Goal: Ask a question

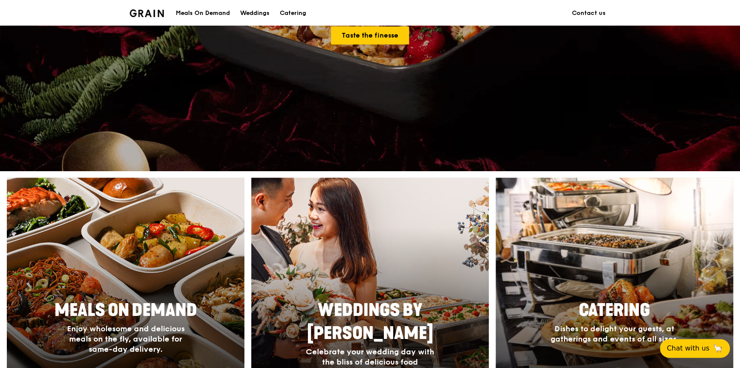
click at [213, 11] on div "Meals On Demand" at bounding box center [203, 13] width 54 height 26
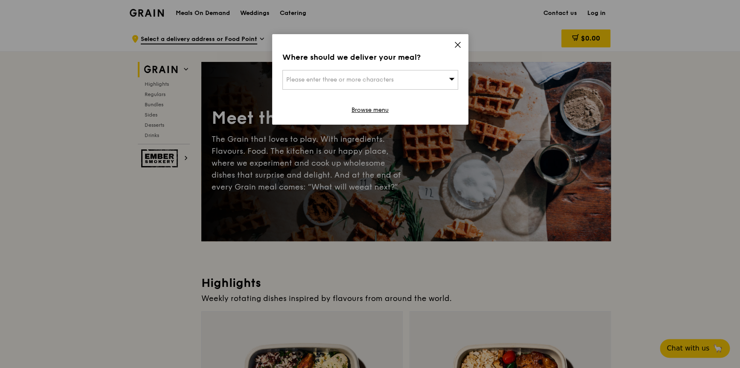
click at [340, 76] on span "Please enter three or more characters" at bounding box center [340, 79] width 108 height 7
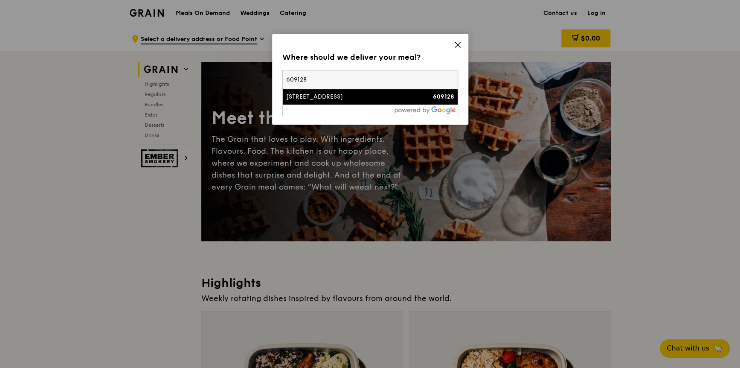
type input "609128"
click at [352, 97] on div "24 Penjuru Road" at bounding box center [349, 97] width 126 height 9
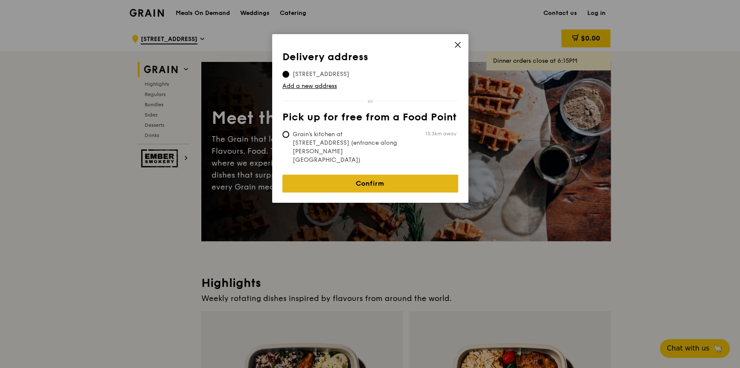
click at [382, 175] on link "Confirm" at bounding box center [370, 184] width 176 height 18
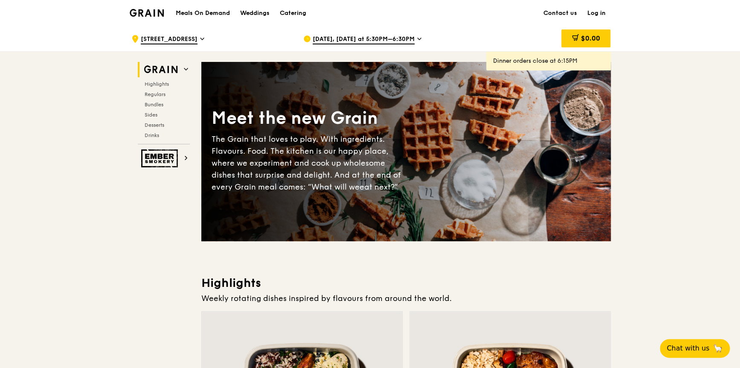
click at [199, 11] on h1 "Meals On Demand" at bounding box center [203, 13] width 54 height 9
click at [152, 102] on span "Bundles" at bounding box center [155, 105] width 20 height 6
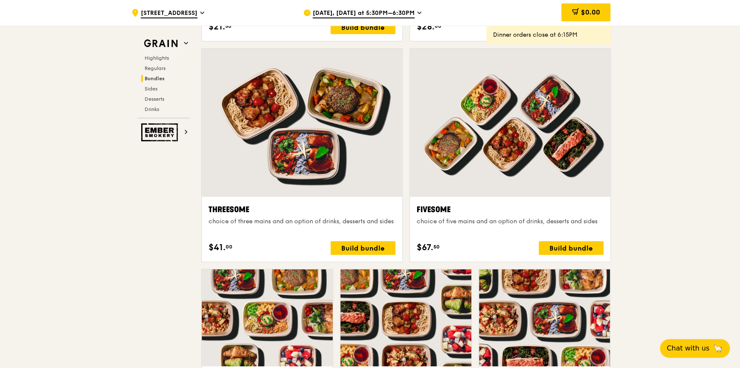
scroll to position [1356, 0]
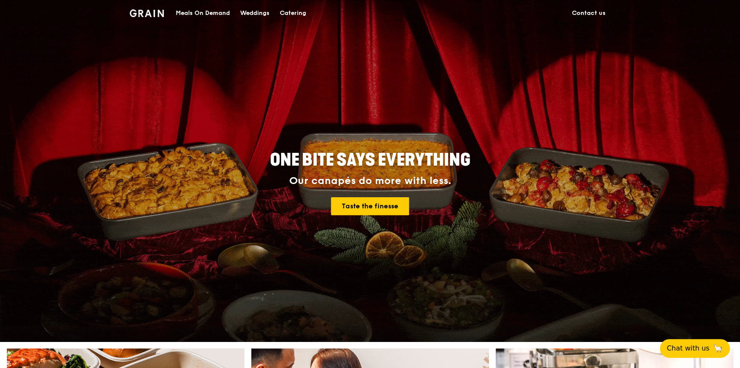
click at [201, 13] on div "Meals On Demand" at bounding box center [203, 13] width 54 height 26
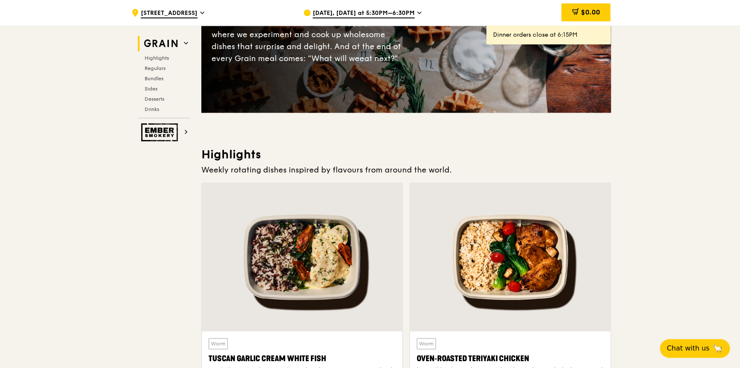
scroll to position [299, 0]
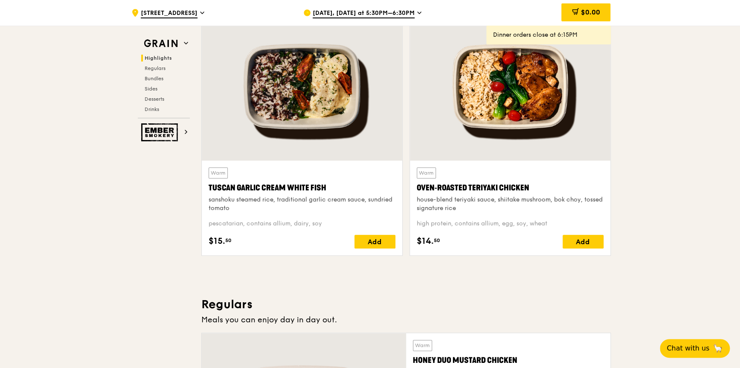
click at [418, 13] on icon at bounding box center [419, 13] width 3 height 2
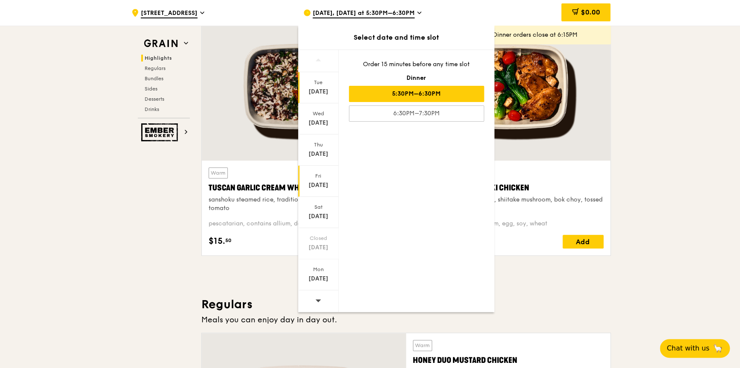
click at [321, 179] on div "Fri Aug 29" at bounding box center [318, 181] width 41 height 31
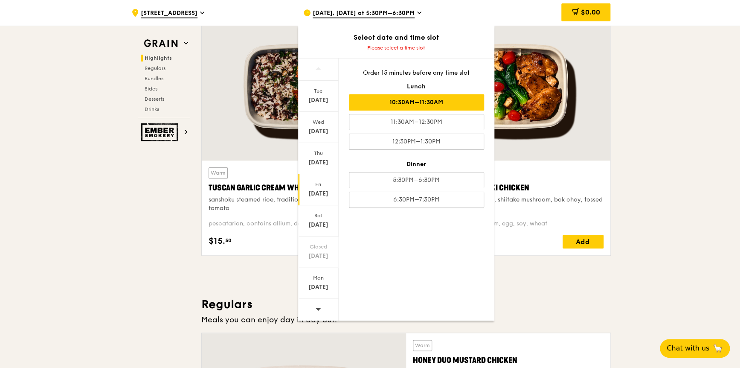
click at [433, 101] on div "10:30AM–11:30AM" at bounding box center [416, 102] width 135 height 16
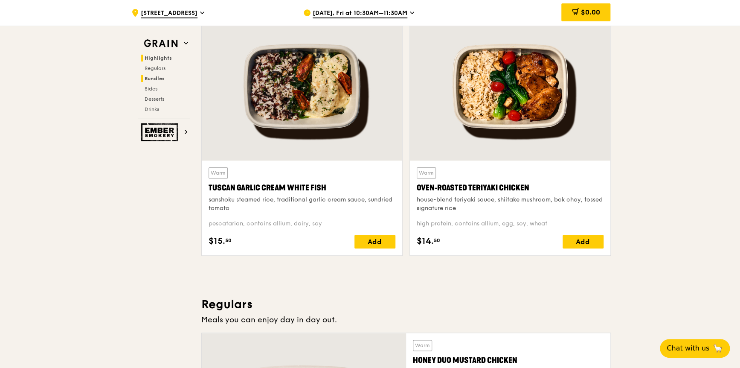
click at [157, 77] on span "Bundles" at bounding box center [155, 79] width 20 height 6
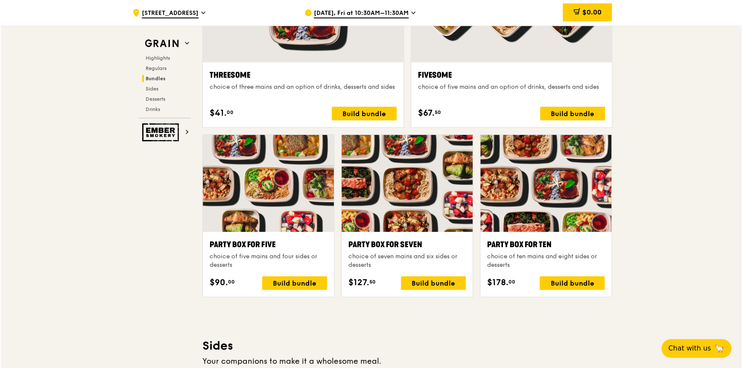
scroll to position [1475, 0]
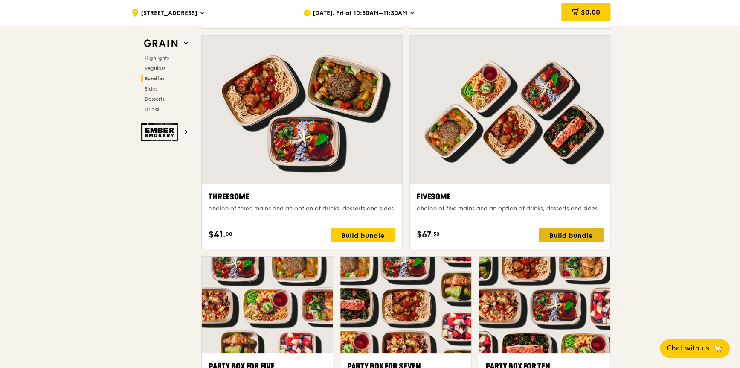
click at [574, 234] on div "Build bundle" at bounding box center [571, 235] width 65 height 14
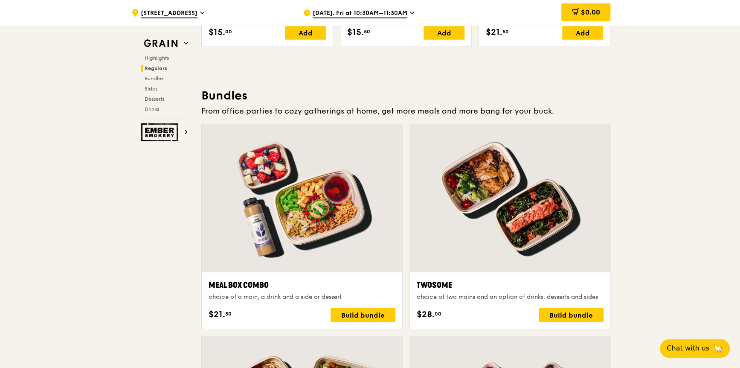
scroll to position [1262, 0]
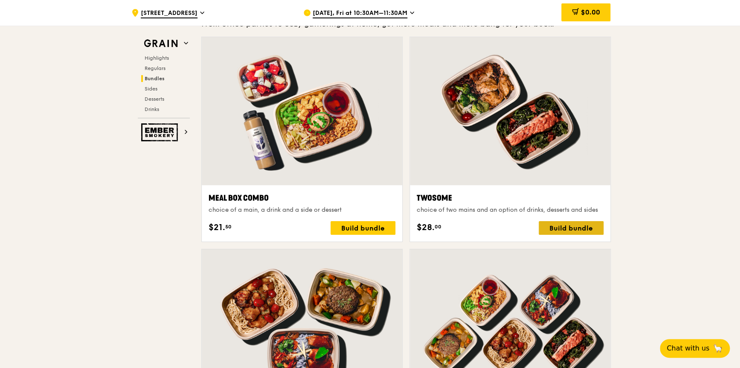
click at [582, 224] on div "Build bundle" at bounding box center [571, 228] width 65 height 14
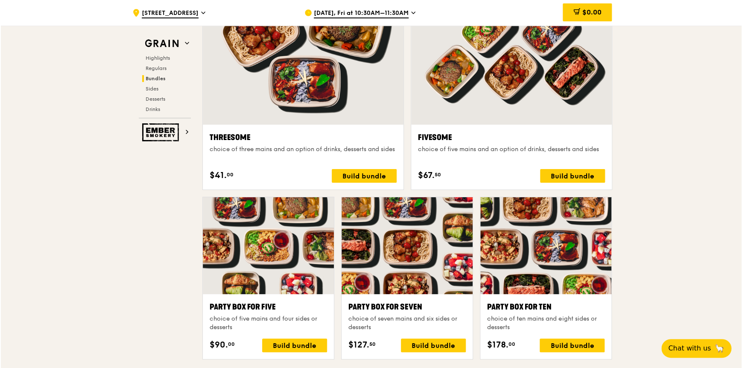
scroll to position [1604, 0]
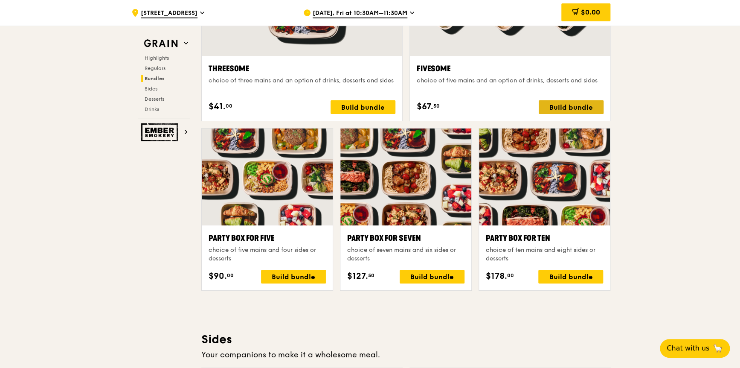
click at [573, 105] on div "Build bundle" at bounding box center [571, 107] width 65 height 14
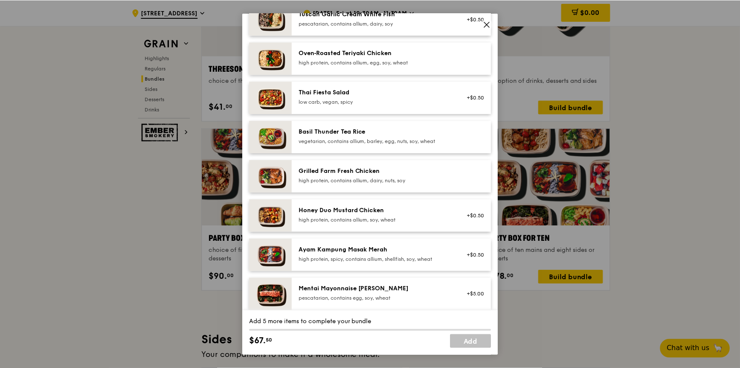
scroll to position [43, 0]
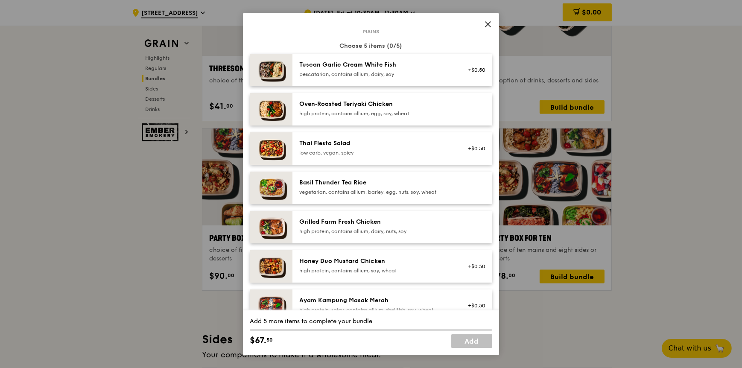
click at [489, 23] on icon at bounding box center [487, 24] width 5 height 5
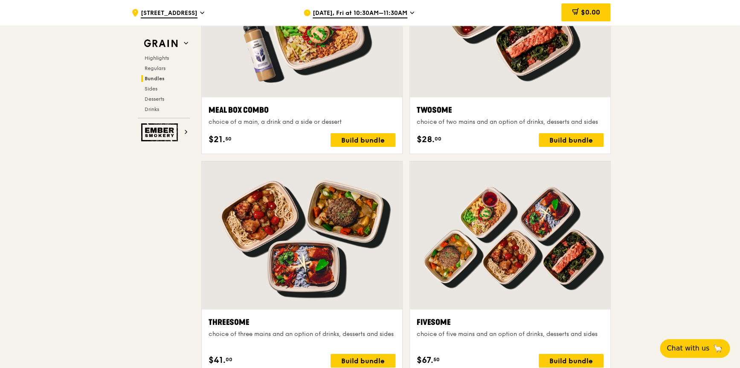
scroll to position [1347, 0]
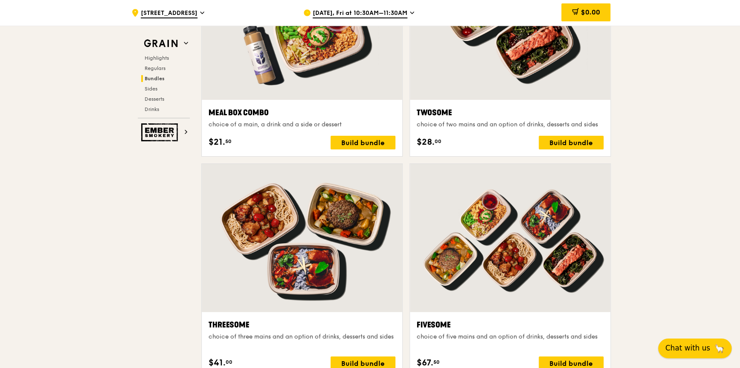
click at [693, 348] on span "Chat with us" at bounding box center [688, 348] width 45 height 11
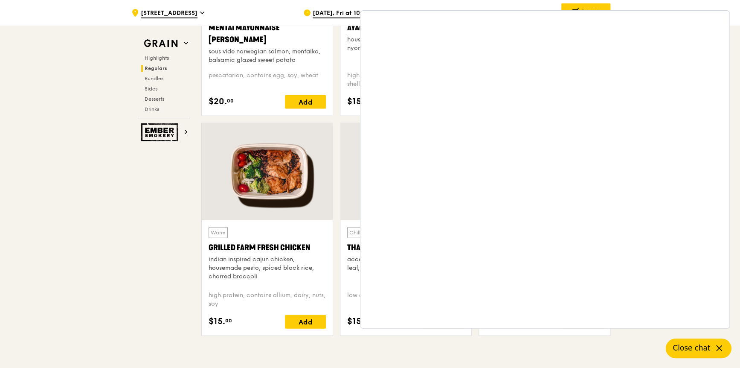
scroll to position [835, 0]
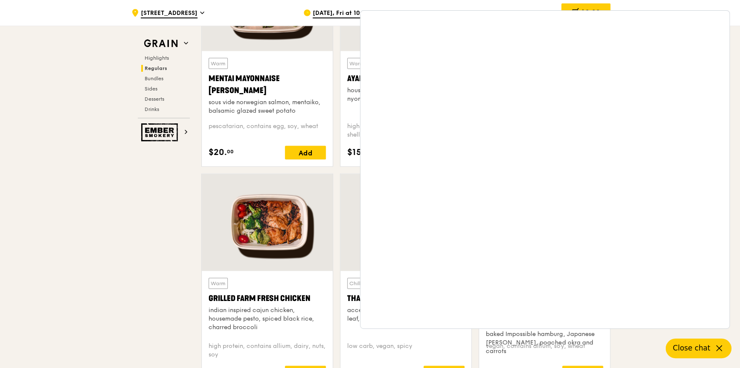
click at [223, 11] on div ".cls-1 { fill: none; stroke: #fff; stroke-linecap: round; stroke-linejoin: roun…" at bounding box center [210, 13] width 158 height 26
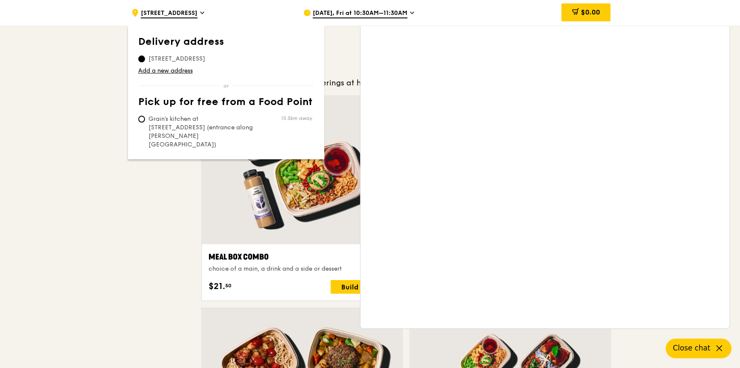
scroll to position [1049, 0]
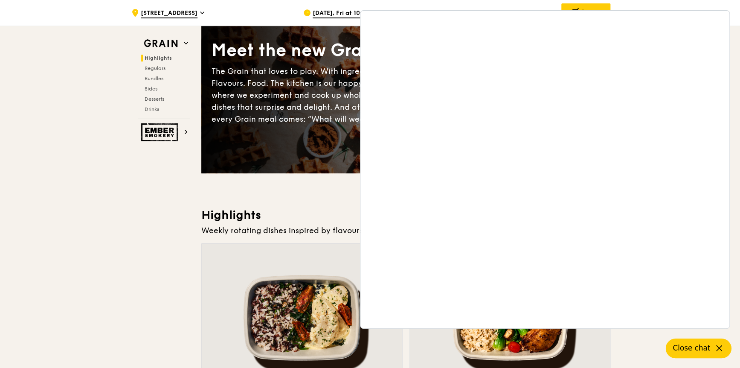
scroll to position [0, 0]
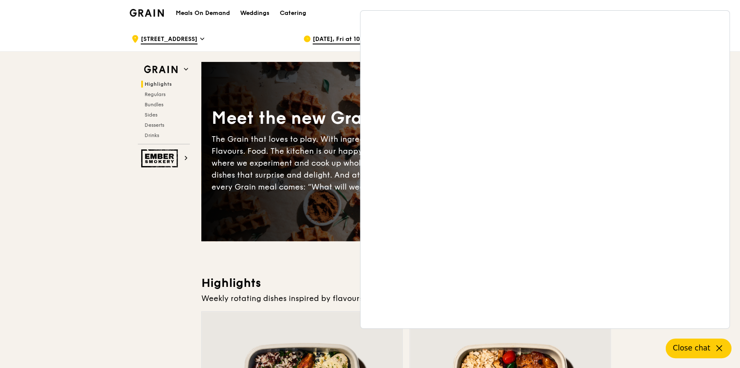
click at [250, 32] on div ".cls-1 { fill: none; stroke: #fff; stroke-linecap: round; stroke-linejoin: roun…" at bounding box center [210, 39] width 158 height 26
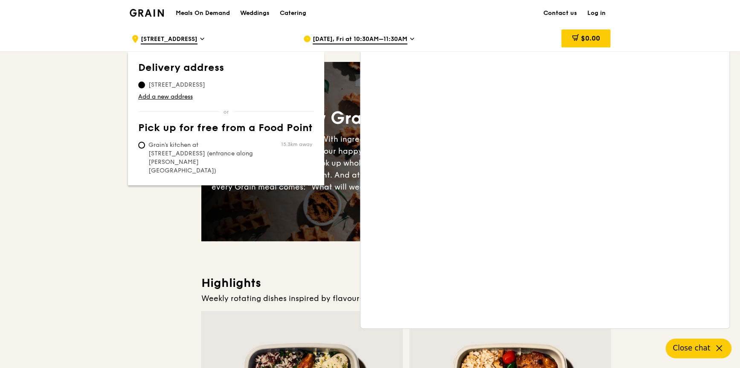
click at [570, 11] on link "Contact us" at bounding box center [560, 13] width 44 height 26
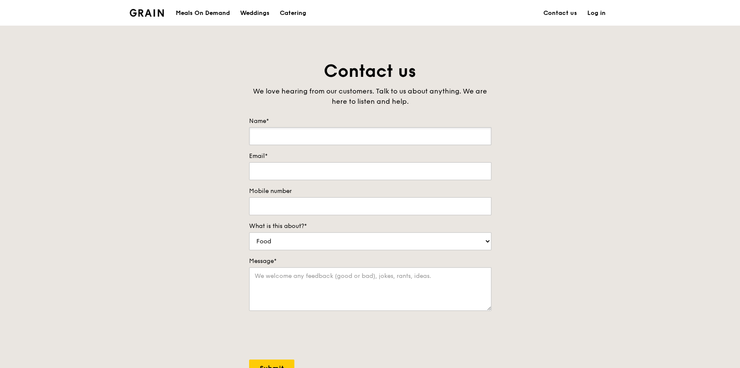
click at [303, 140] on input "Name*" at bounding box center [370, 136] width 242 height 18
type input "Agnes"
type input "agnes.tan@abvista.com"
type input "90900790"
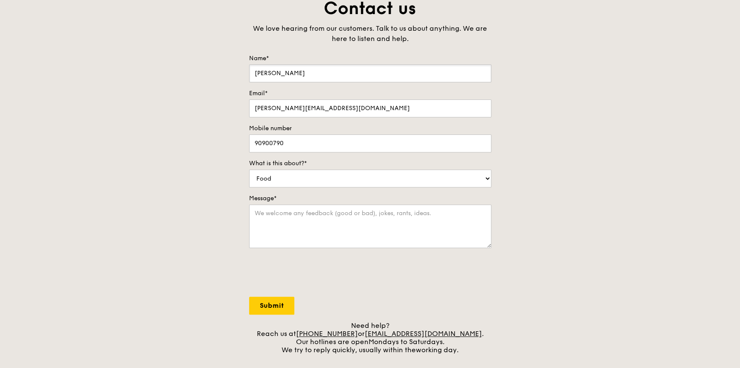
scroll to position [85, 0]
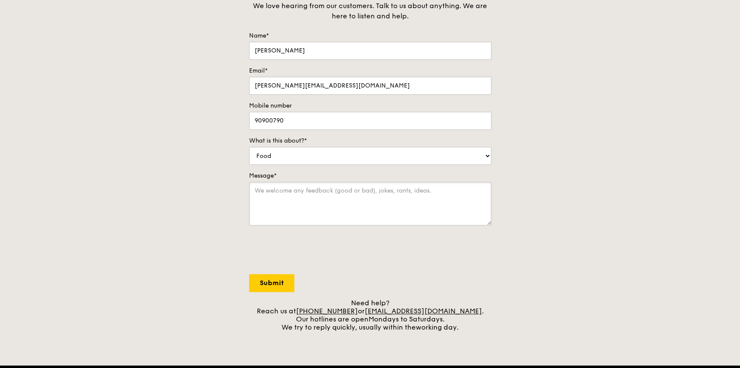
click at [302, 190] on textarea "Message*" at bounding box center [370, 204] width 242 height 44
type textarea "Hi What is the timeline to order the meal box for 10 paxs on 29 Aug 25 lunch"
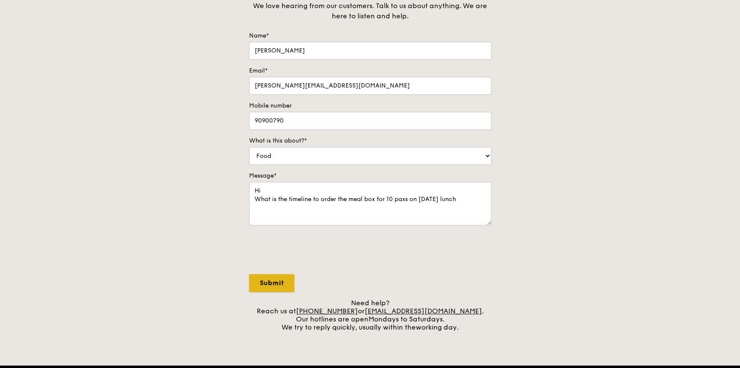
click at [277, 282] on input "Submit" at bounding box center [271, 283] width 45 height 18
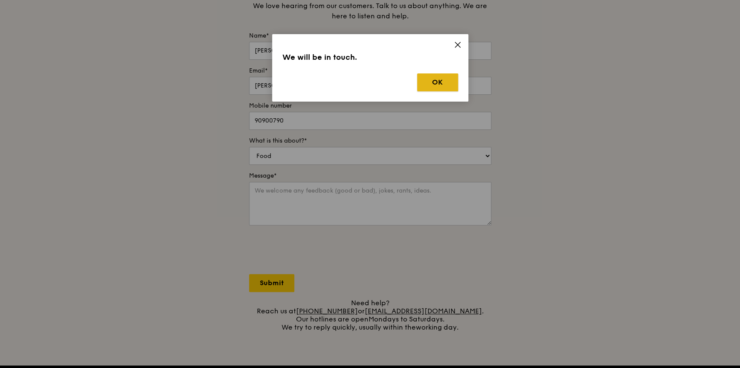
click at [437, 79] on button "OK" at bounding box center [437, 82] width 41 height 18
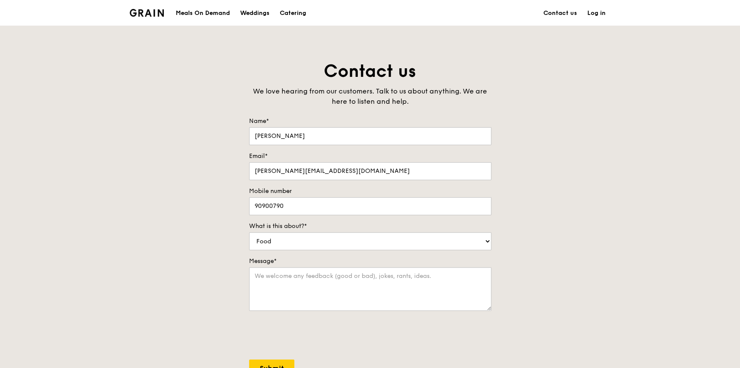
click at [213, 12] on div "Meals On Demand" at bounding box center [203, 13] width 54 height 26
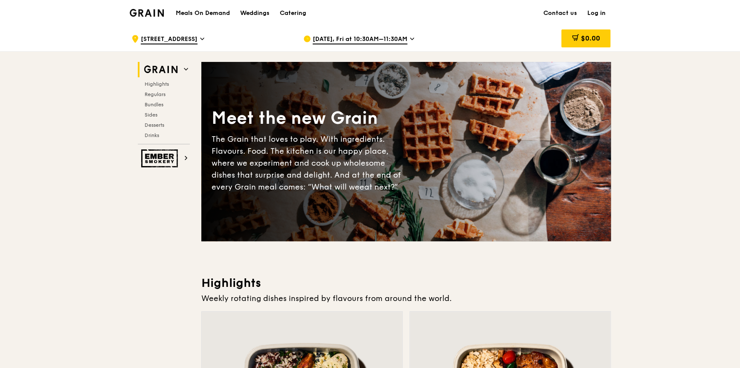
click at [215, 12] on h1 "Meals On Demand" at bounding box center [203, 13] width 54 height 9
click at [159, 103] on span "Bundles" at bounding box center [155, 105] width 20 height 6
click at [207, 12] on h1 "Meals On Demand" at bounding box center [203, 13] width 54 height 9
click at [160, 91] on span "Regulars" at bounding box center [156, 94] width 23 height 6
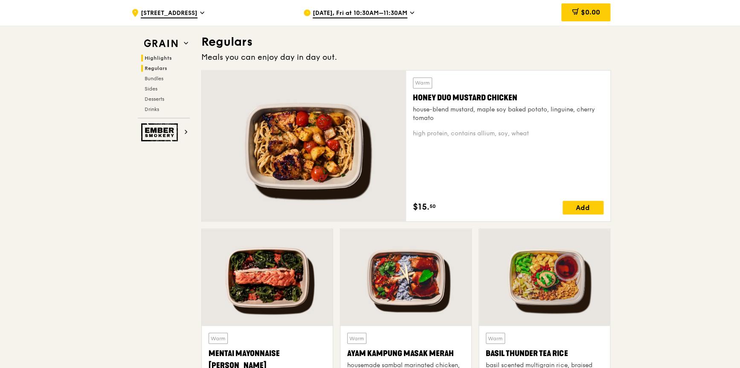
click at [161, 58] on span "Highlights" at bounding box center [158, 58] width 27 height 6
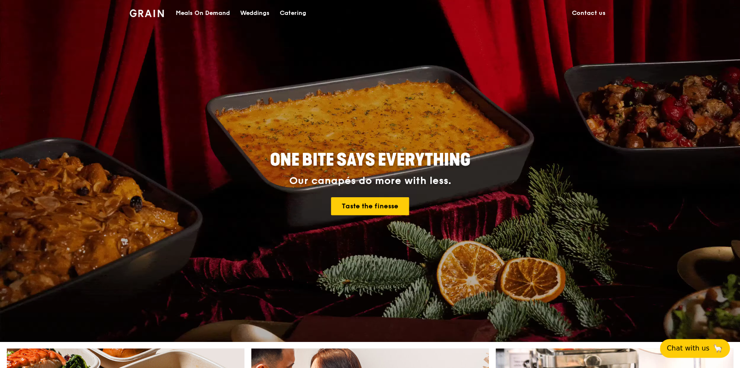
click at [211, 12] on div "Meals On Demand" at bounding box center [203, 13] width 54 height 26
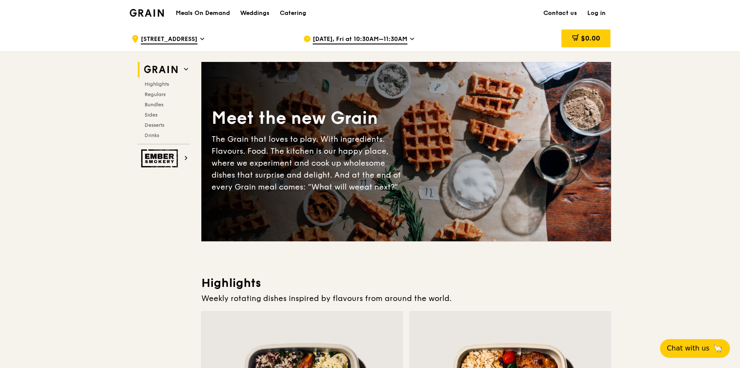
click at [567, 12] on link "Contact us" at bounding box center [560, 13] width 44 height 26
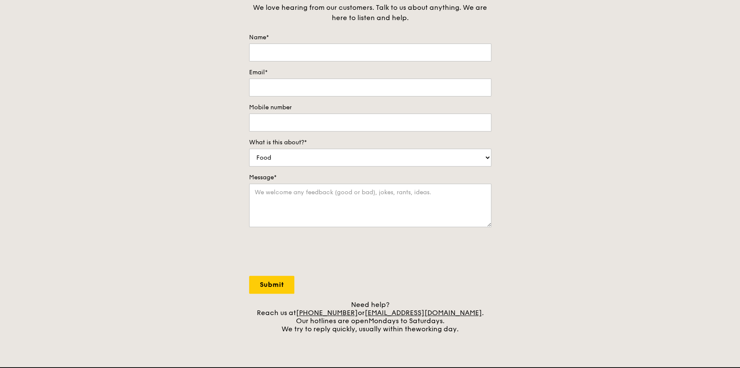
scroll to position [85, 0]
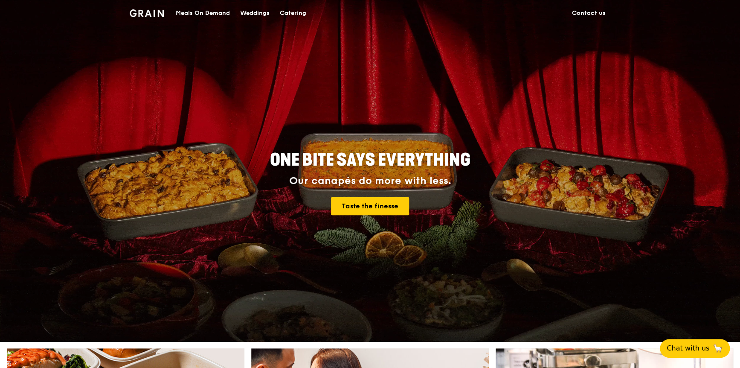
click at [203, 9] on div "Meals On Demand" at bounding box center [203, 13] width 54 height 26
